Goal: Information Seeking & Learning: Learn about a topic

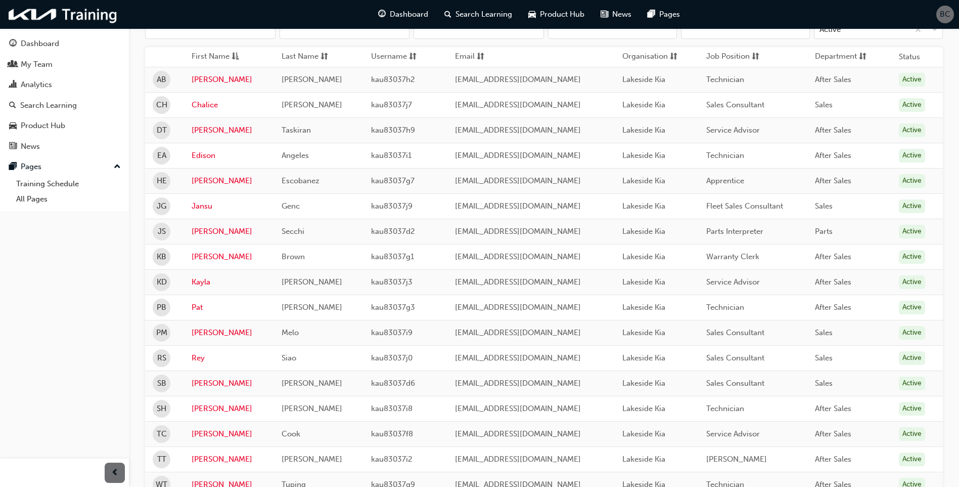
scroll to position [51, 0]
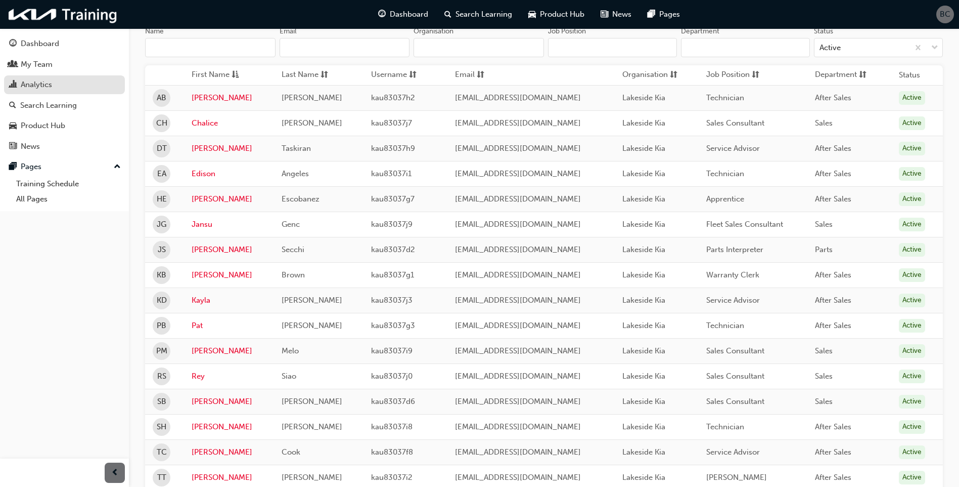
click at [68, 85] on div "Analytics" at bounding box center [64, 84] width 111 height 13
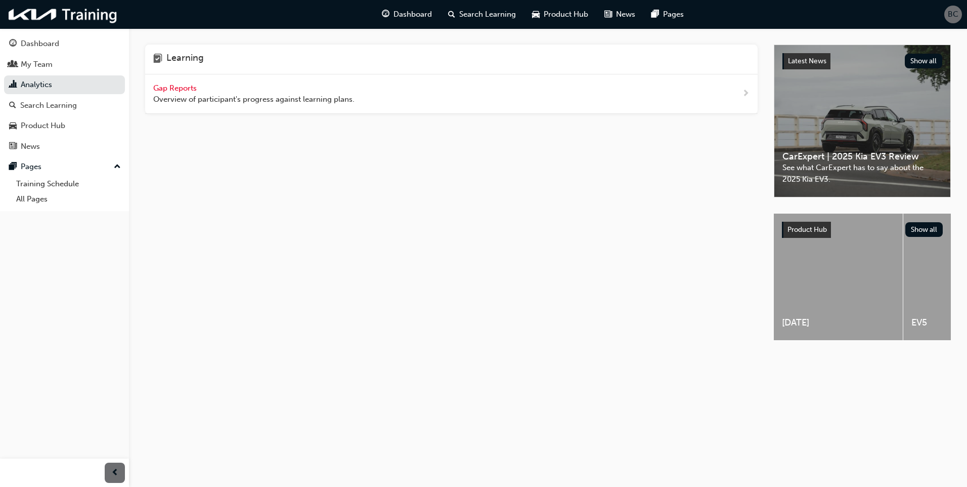
click at [298, 105] on div "Gap Reports Overview of participant's progress against learning plans." at bounding box center [451, 93] width 612 height 39
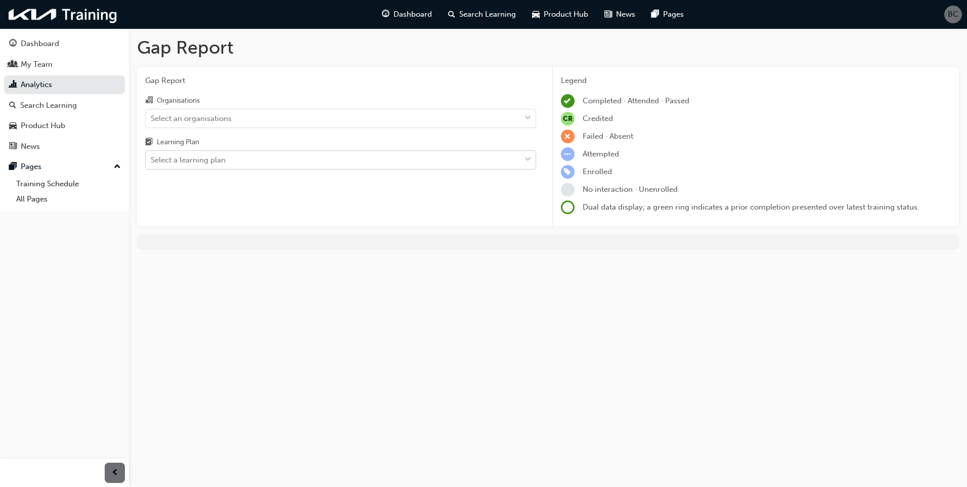
click at [320, 165] on div "Select a learning plan" at bounding box center [333, 160] width 375 height 18
click at [152, 164] on input "Learning Plan Select a learning plan" at bounding box center [151, 159] width 1 height 9
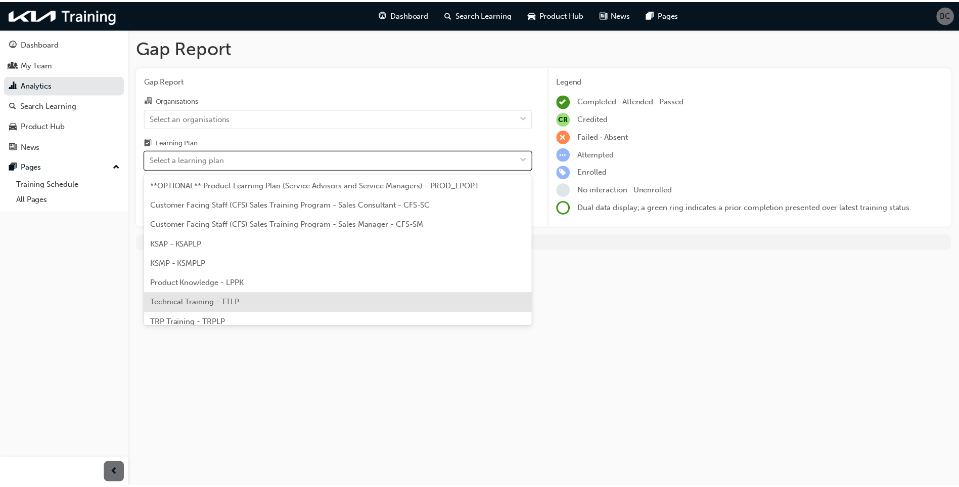
scroll to position [28, 0]
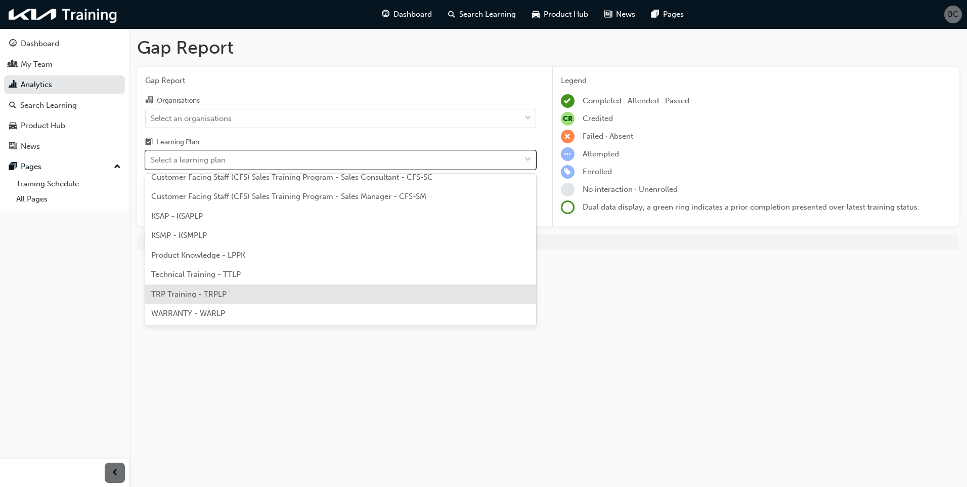
click at [230, 291] on div "TRP Training - TRPLP" at bounding box center [340, 294] width 391 height 20
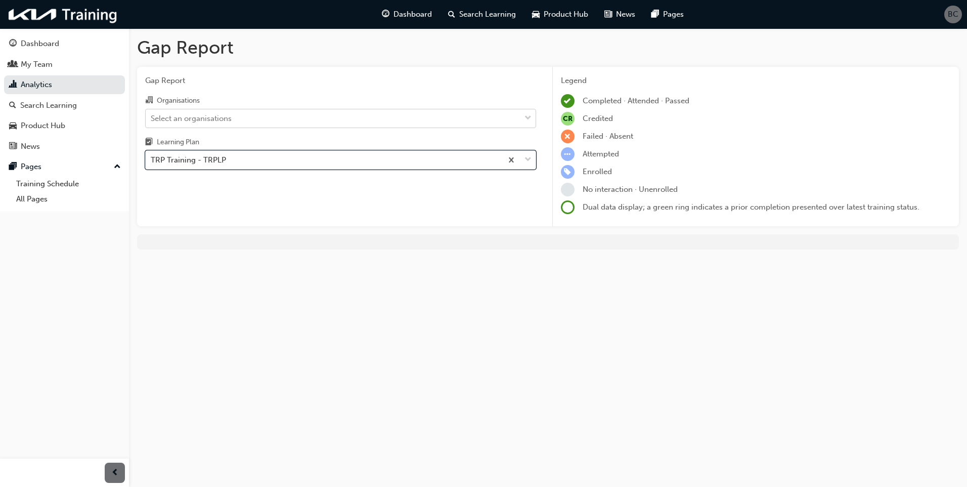
click at [296, 121] on div "Select an organisations" at bounding box center [333, 118] width 375 height 18
click at [152, 121] on input "Organisations Select an organisations" at bounding box center [151, 117] width 1 height 9
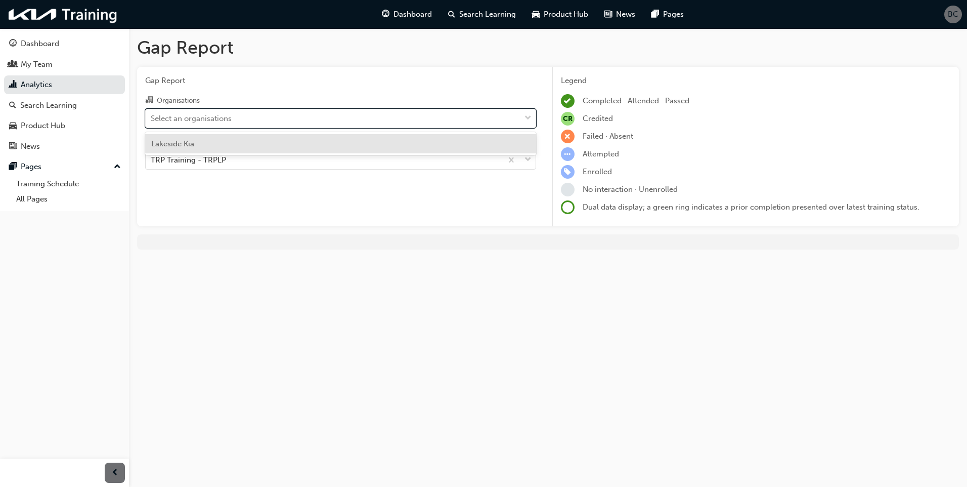
click at [272, 145] on div "Lakeside Kia" at bounding box center [340, 144] width 391 height 20
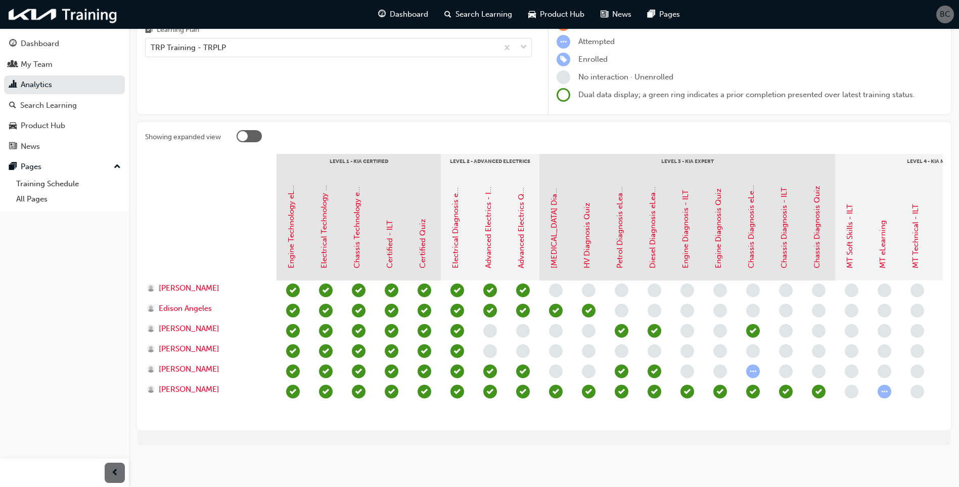
scroll to position [120, 0]
click at [685, 249] on link "Engine Diagnosis - ILT" at bounding box center [685, 229] width 9 height 78
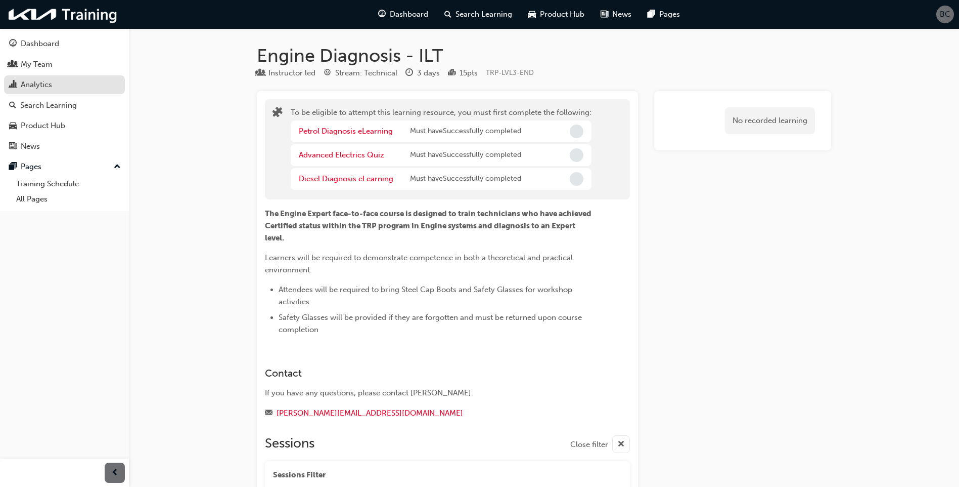
click at [60, 92] on link "Analytics" at bounding box center [64, 84] width 121 height 19
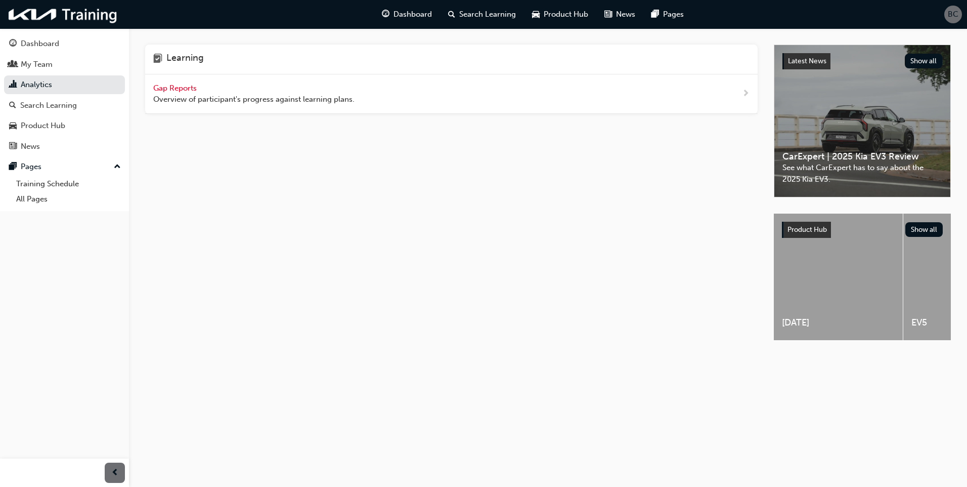
click at [359, 100] on div "Gap Reports Overview of participant's progress against learning plans." at bounding box center [451, 93] width 612 height 39
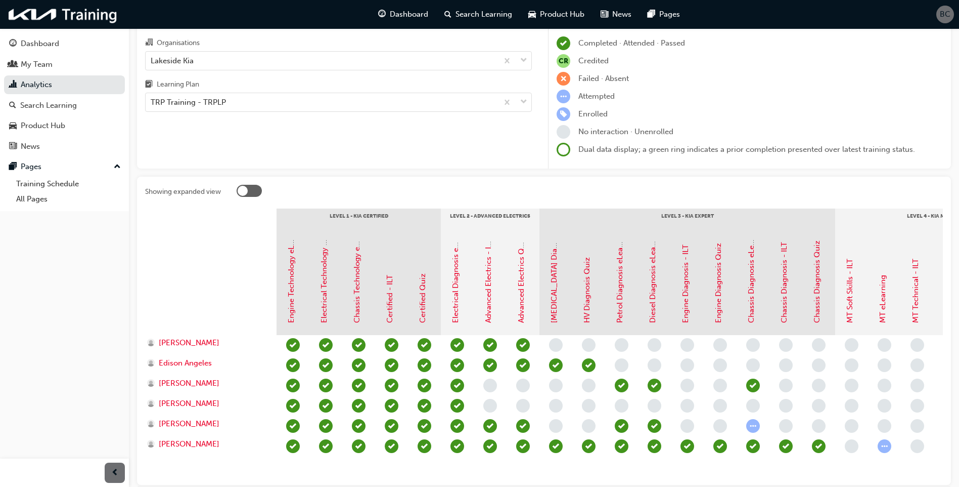
scroll to position [120, 0]
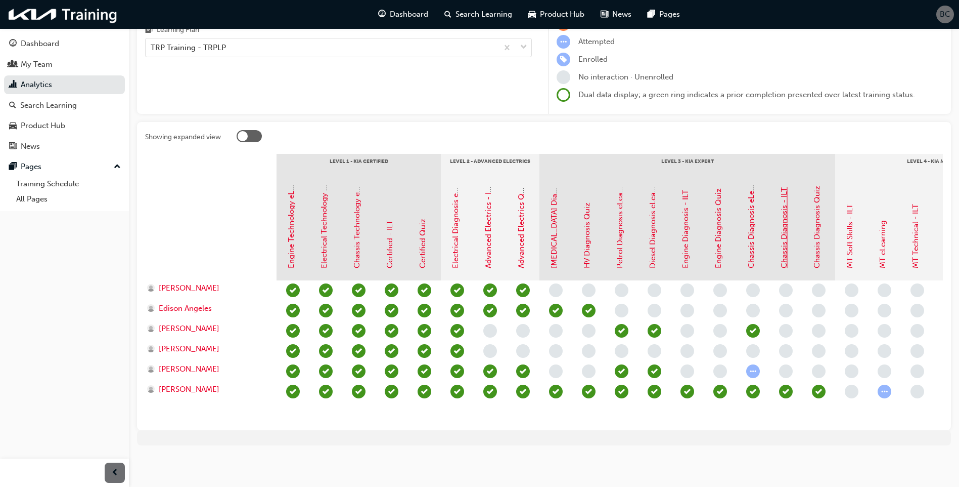
click at [785, 249] on link "Chassis Diagnosis - ILT" at bounding box center [784, 227] width 9 height 81
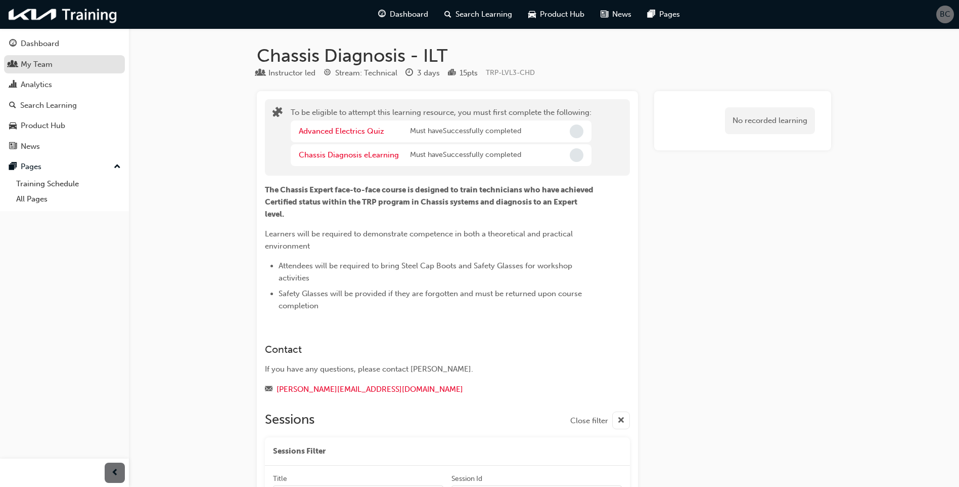
click at [38, 63] on div "My Team" at bounding box center [37, 65] width 32 height 12
